Goal: Entertainment & Leisure: Consume media (video, audio)

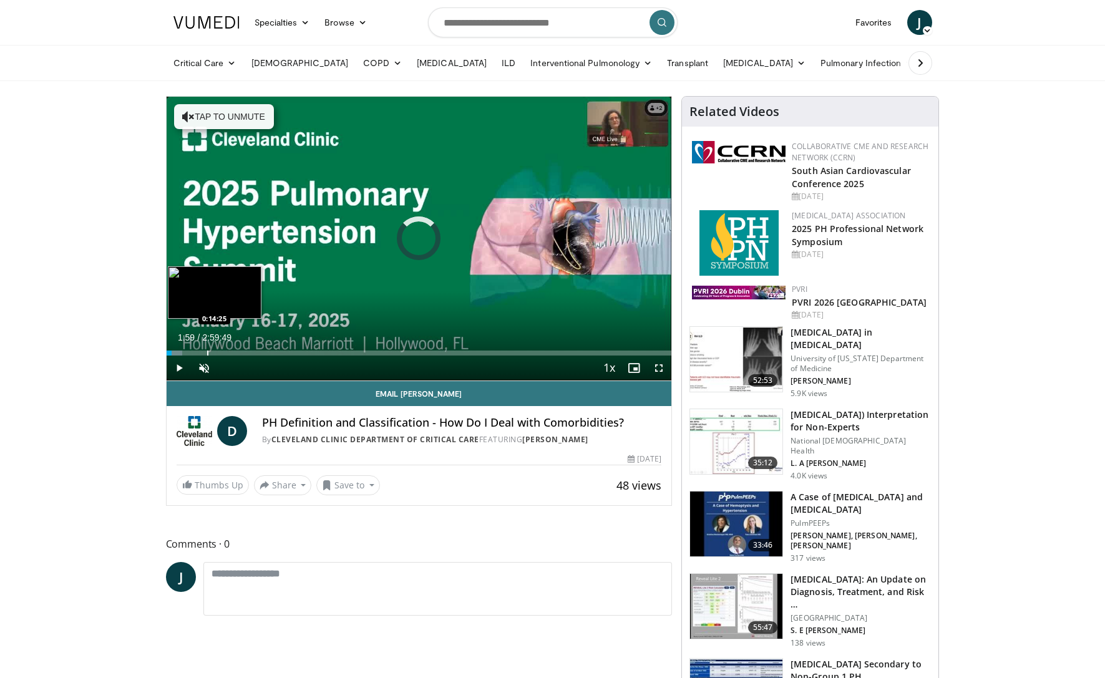
drag, startPoint x: 173, startPoint y: 350, endPoint x: 207, endPoint y: 350, distance: 34.3
click at [207, 351] on div "Progress Bar" at bounding box center [207, 353] width 1 height 5
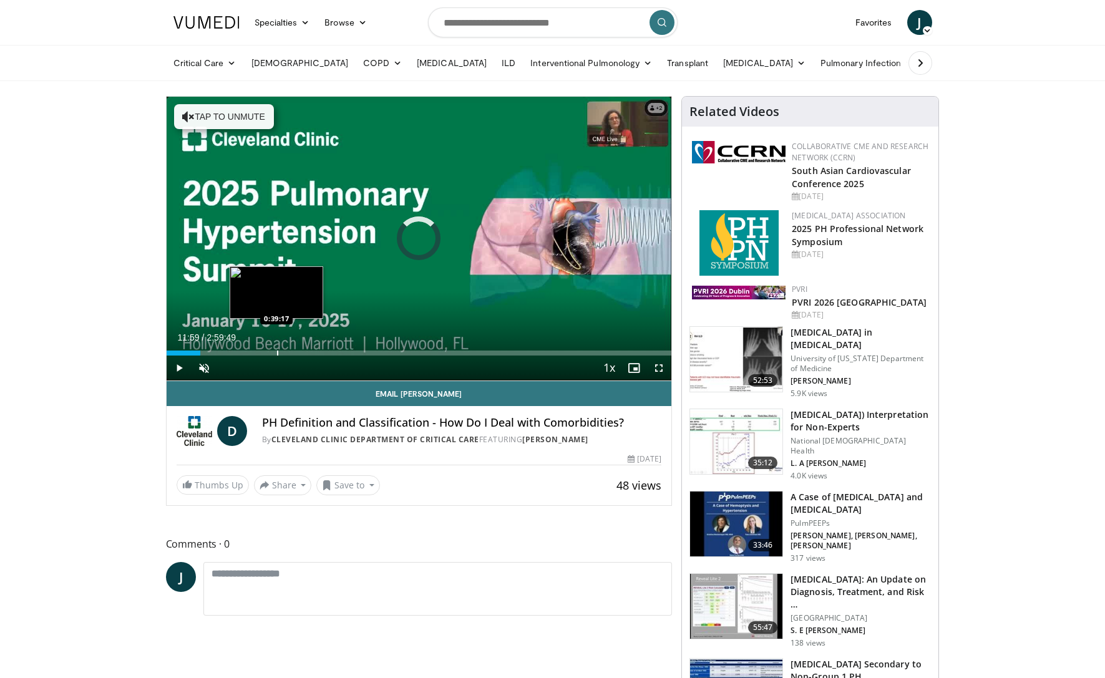
drag, startPoint x: 200, startPoint y: 352, endPoint x: 276, endPoint y: 353, distance: 76.8
click at [277, 353] on div "Progress Bar" at bounding box center [277, 353] width 1 height 5
drag, startPoint x: 276, startPoint y: 353, endPoint x: 183, endPoint y: 366, distance: 93.8
click at [0, 0] on div "Progress Bar" at bounding box center [0, 0] width 0 height 0
click at [180, 369] on span "Video Player" at bounding box center [179, 368] width 25 height 25
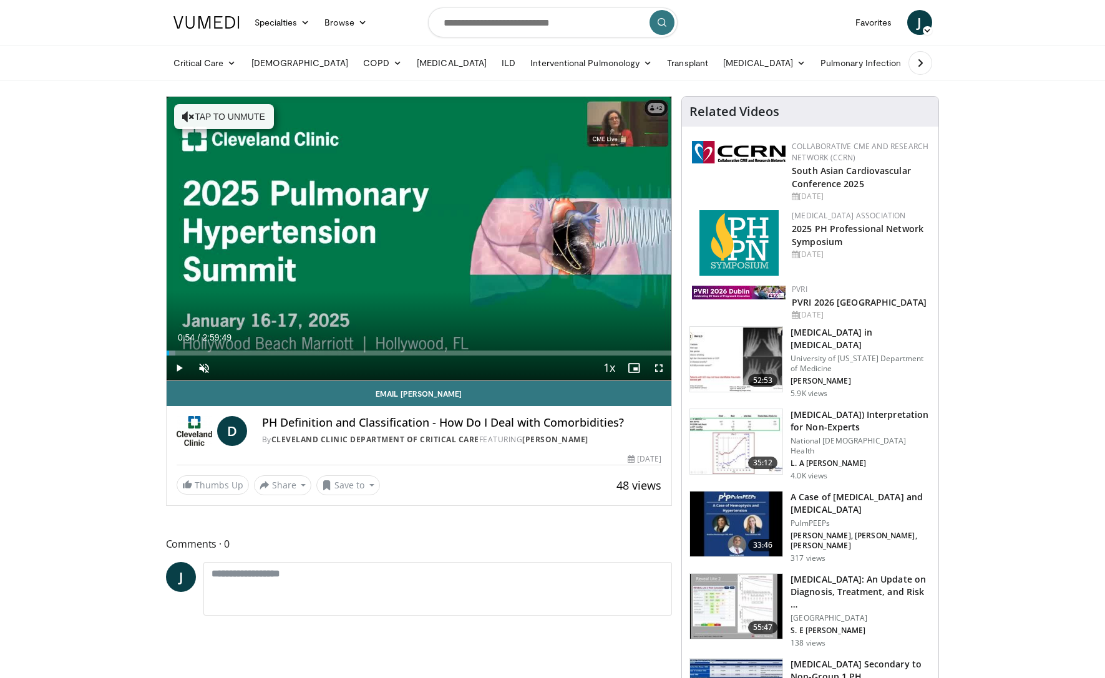
click at [180, 369] on span "Video Player" at bounding box center [179, 368] width 25 height 25
click at [203, 369] on span "Video Player" at bounding box center [204, 368] width 25 height 25
click at [180, 368] on span "Video Player" at bounding box center [179, 368] width 25 height 25
